Goal: Navigation & Orientation: Find specific page/section

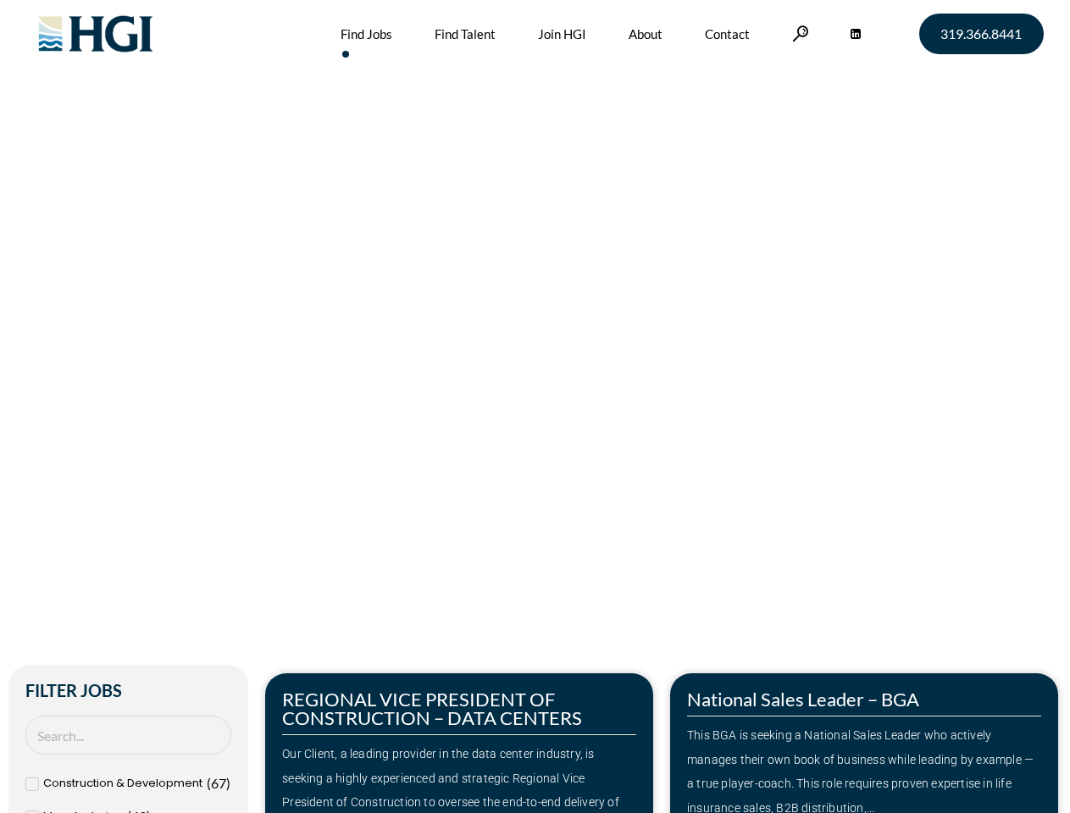
click at [535, 407] on div "Make Your Next Move Home » Jobs" at bounding box center [536, 358] width 966 height 716
click at [798, 33] on link at bounding box center [800, 33] width 17 height 16
click at [459, 743] on div "Our Client, a leading provider in the data center industry, is seeking a highly…" at bounding box center [459, 790] width 354 height 97
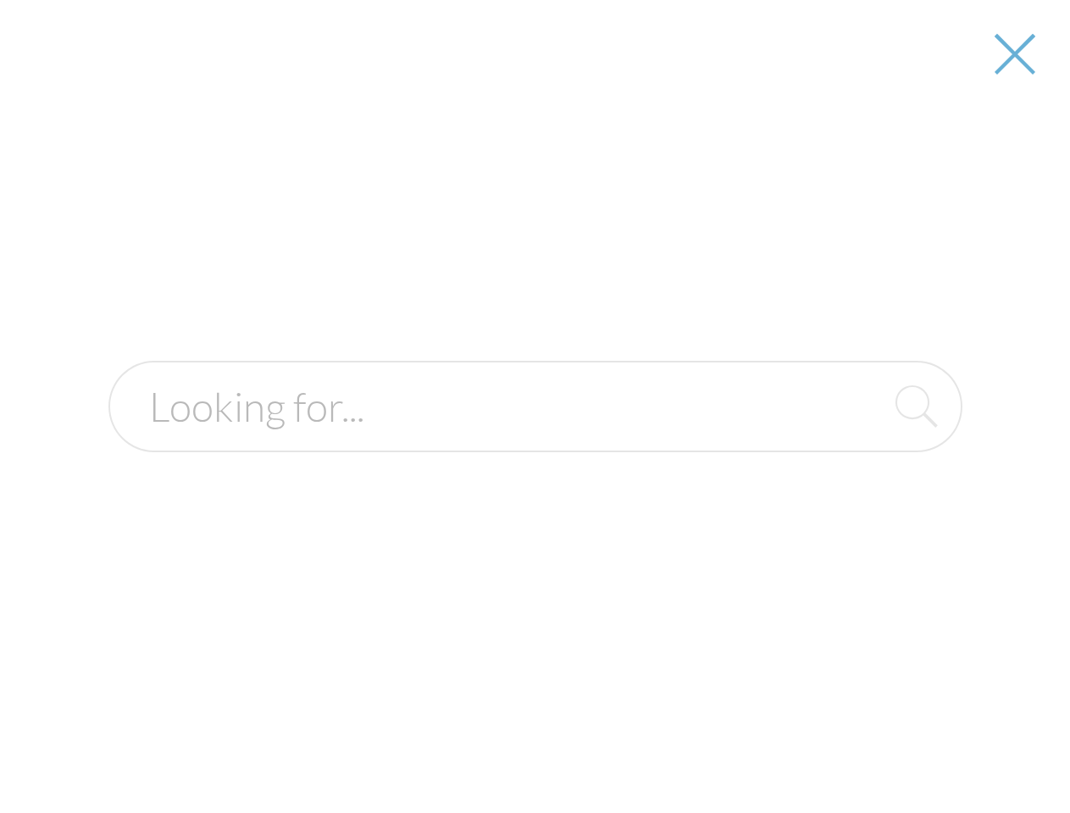
click at [864, 743] on div "This BGA is seeking a National Sales Leader who actively manages their own book…" at bounding box center [864, 772] width 354 height 97
